Goal: Information Seeking & Learning: Learn about a topic

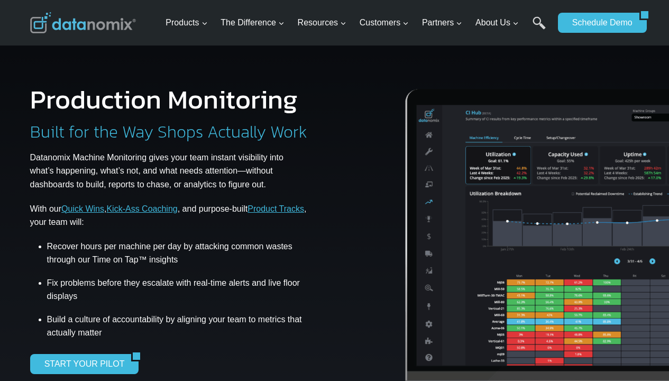
scroll to position [4214, 0]
